Goal: Find specific page/section: Find specific page/section

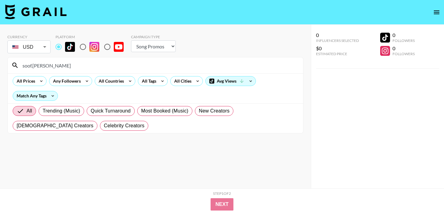
select select "Song"
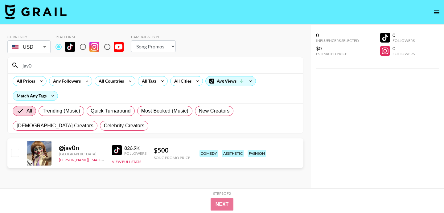
click at [56, 67] on input "jav0" at bounding box center [159, 65] width 281 height 10
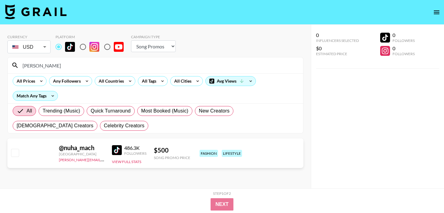
type input "[PERSON_NAME]"
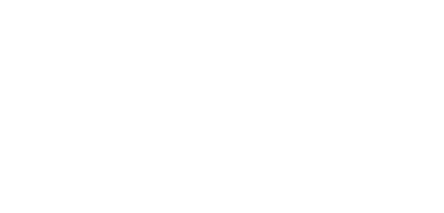
select select "Song"
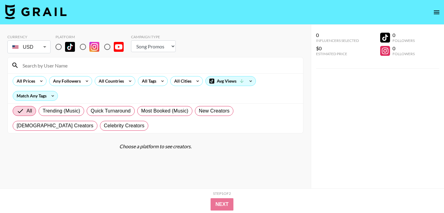
click at [68, 66] on input at bounding box center [159, 65] width 281 height 10
paste input "mostlyluca"
type input "mostlyluca"
click at [56, 46] on input "radio" at bounding box center [58, 46] width 13 height 13
radio input "true"
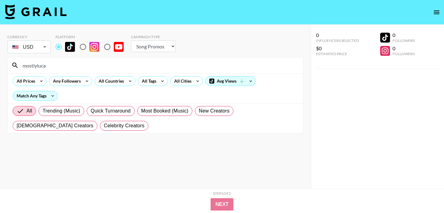
click at [58, 64] on input "mostlyluca" at bounding box center [159, 65] width 281 height 10
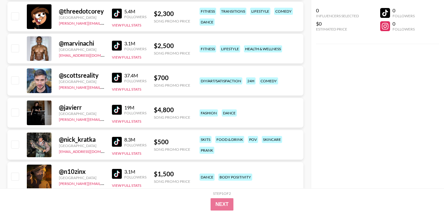
scroll to position [394, 0]
